Goal: Information Seeking & Learning: Learn about a topic

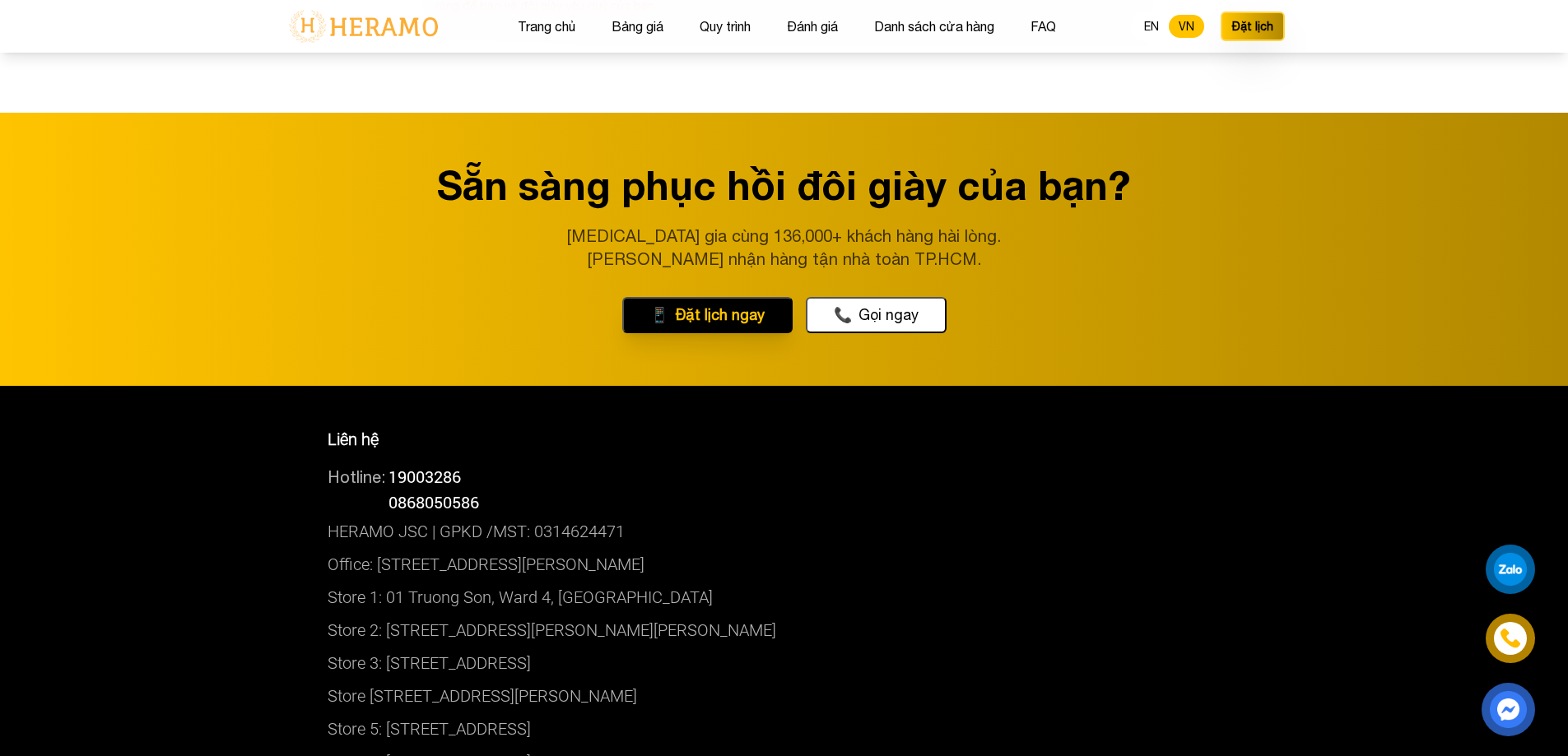
scroll to position [8806, 0]
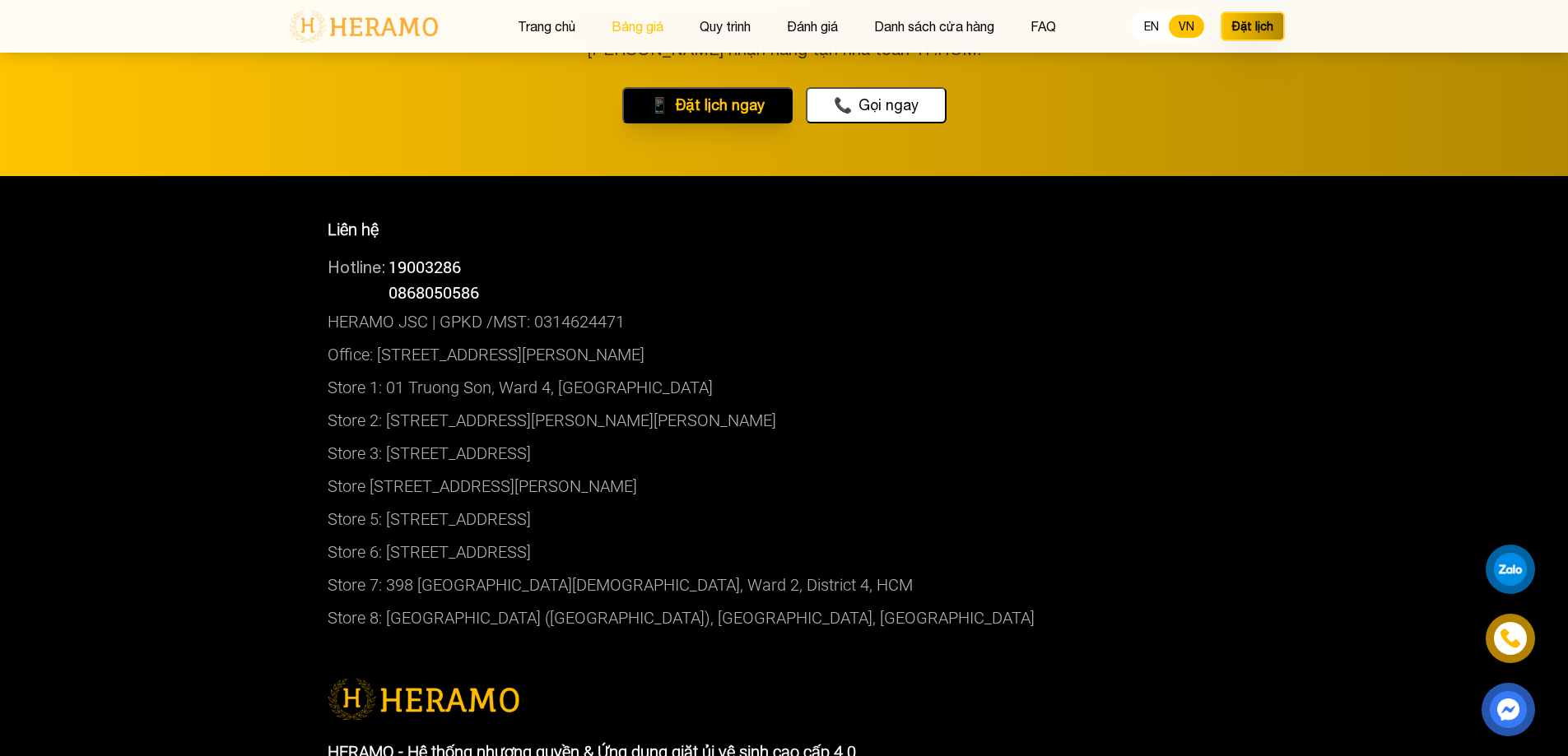
click at [647, 29] on button "Bảng giá" at bounding box center [637, 26] width 62 height 21
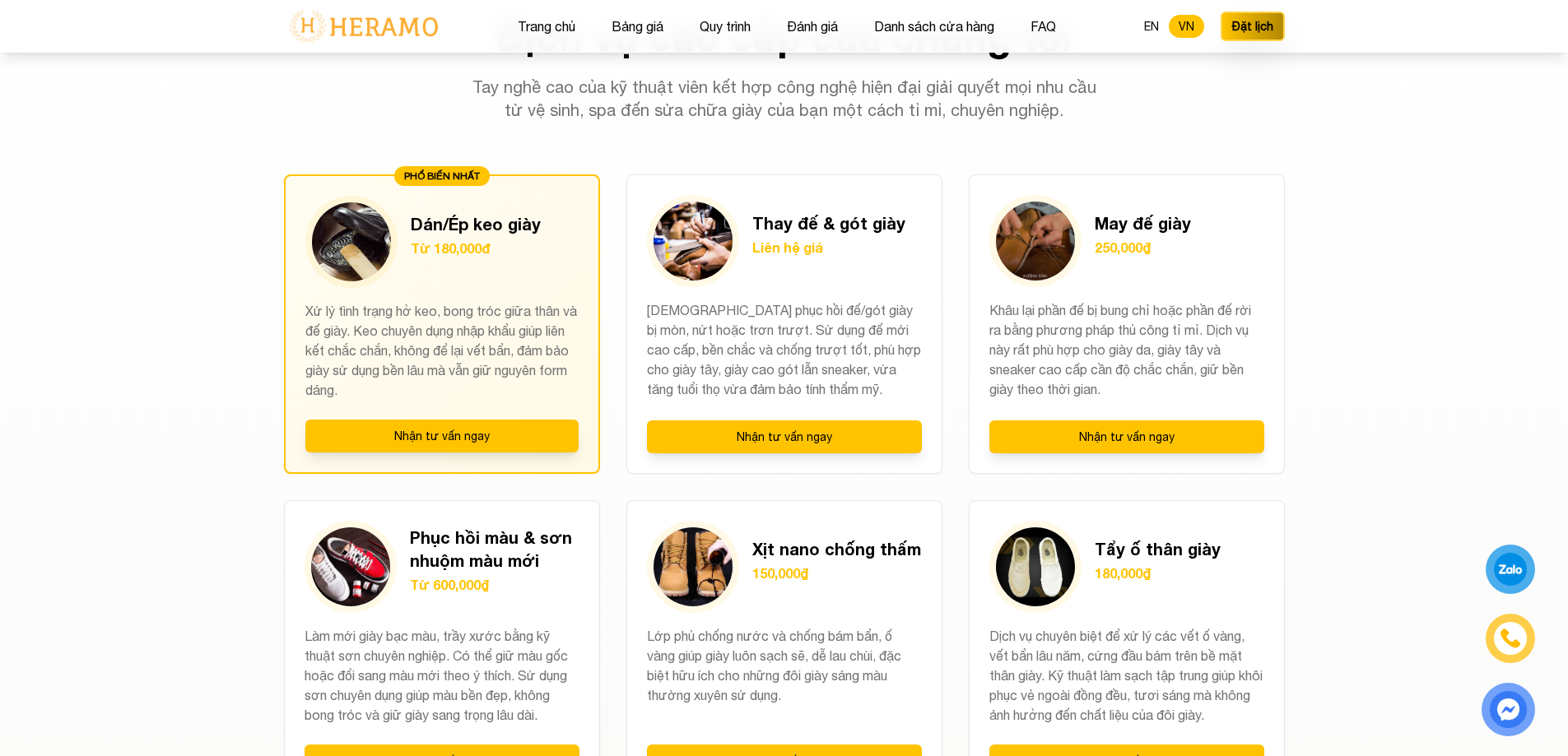
scroll to position [1186, 0]
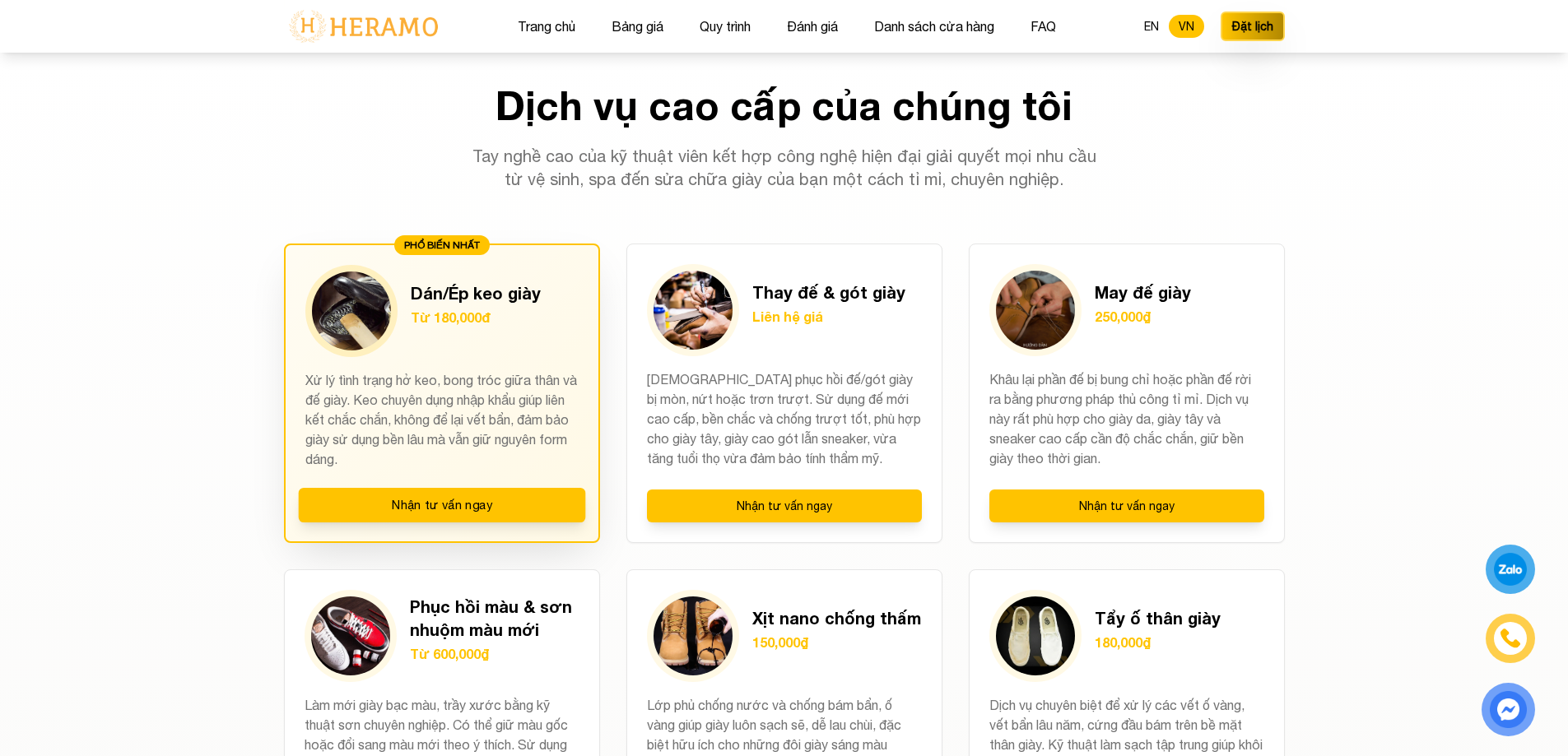
click at [372, 335] on img at bounding box center [351, 311] width 79 height 79
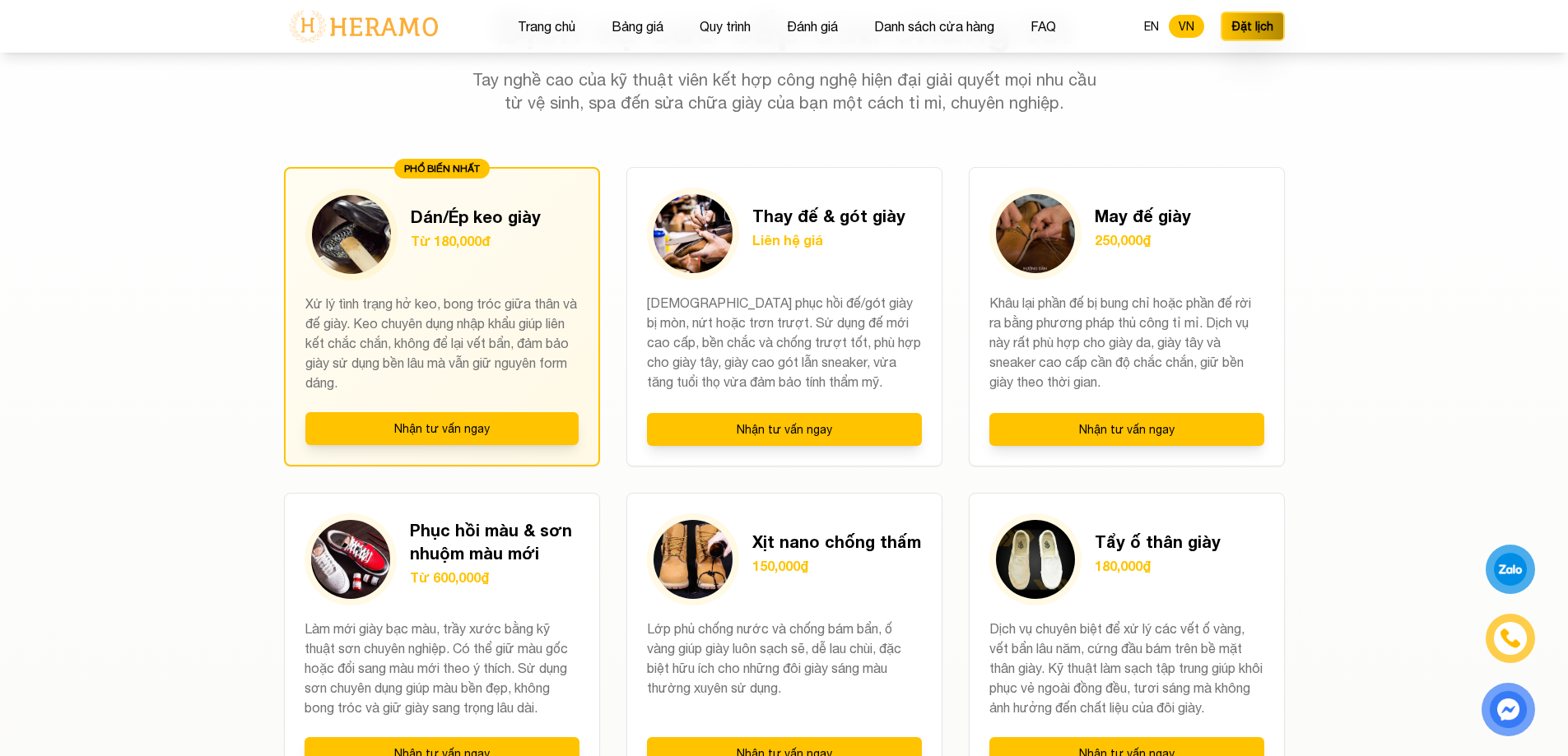
scroll to position [1351, 0]
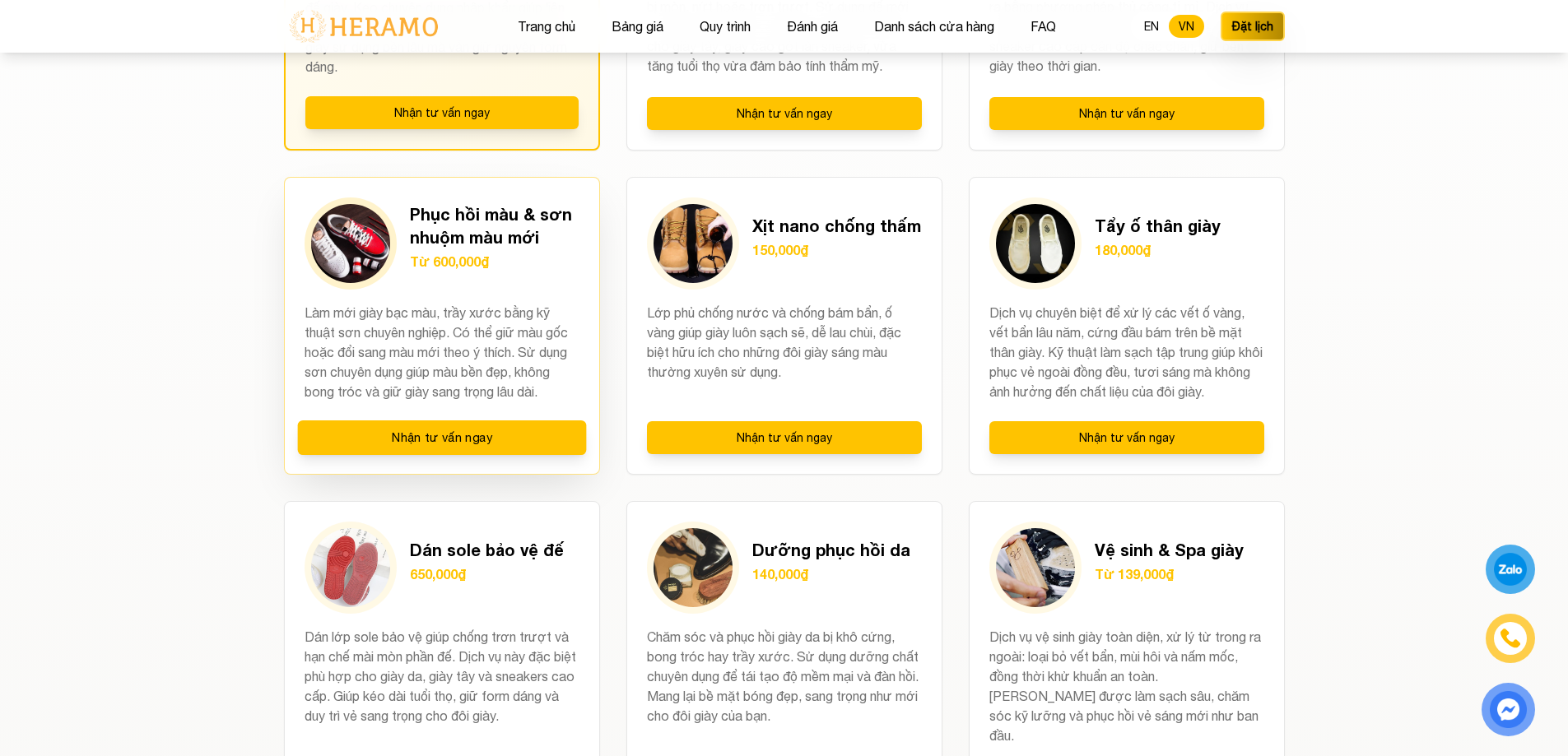
scroll to position [1234, 0]
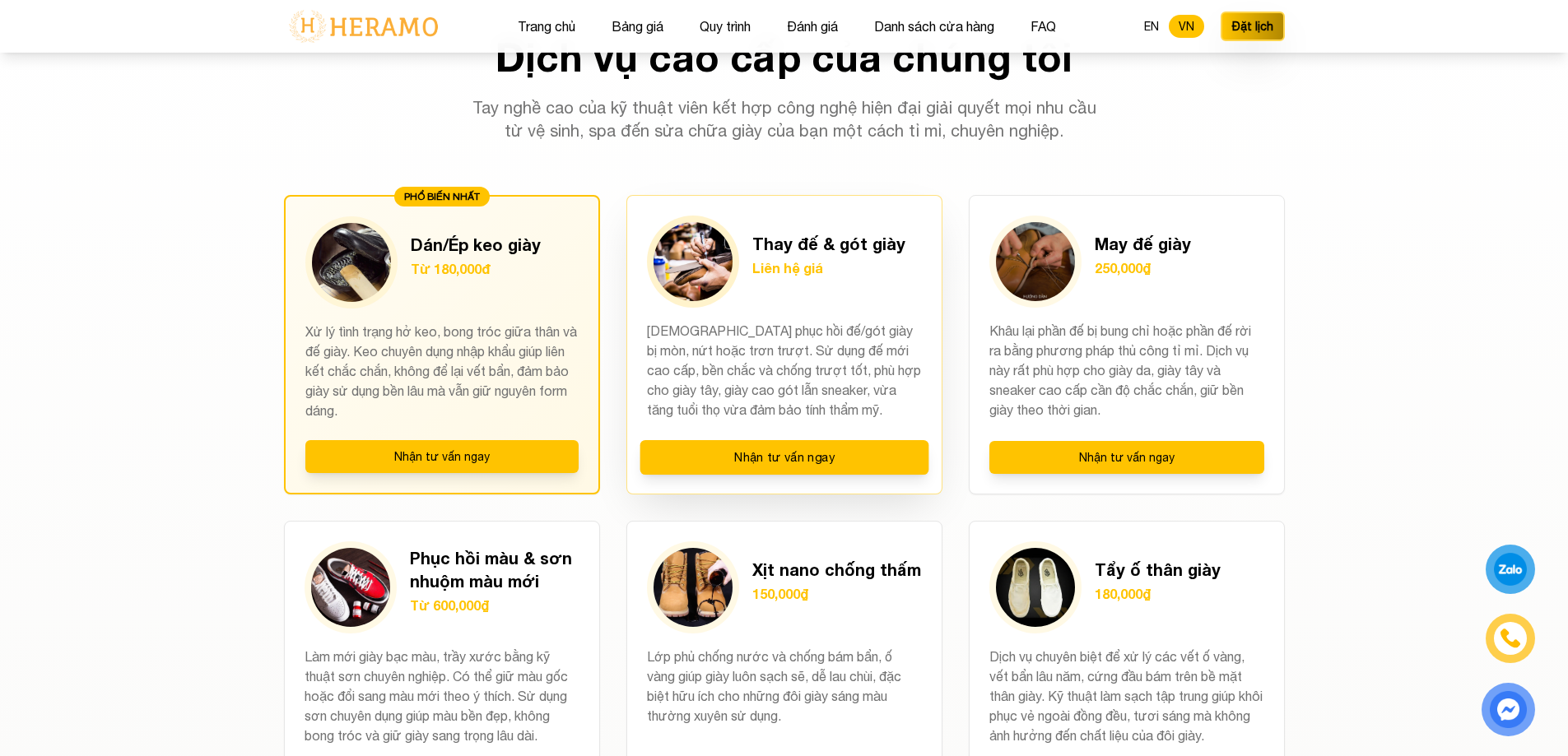
click at [788, 381] on p "[DEMOGRAPHIC_DATA] phục hồi đế/gót giày bị mòn, nứt hoặc trơn trượt. Sử dụng đế…" at bounding box center [784, 371] width 275 height 100
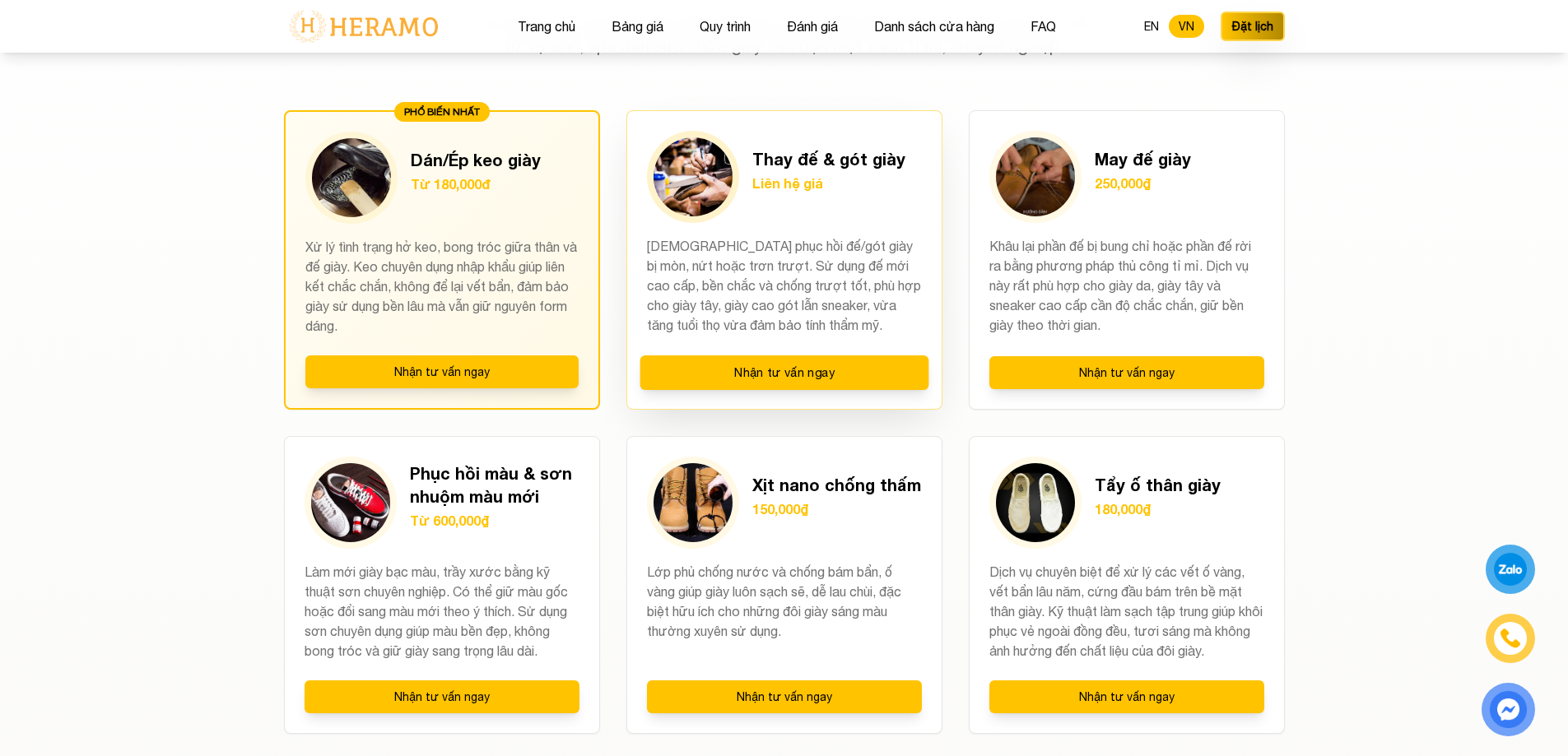
scroll to position [1482, 0]
